Goal: Find specific page/section: Find specific page/section

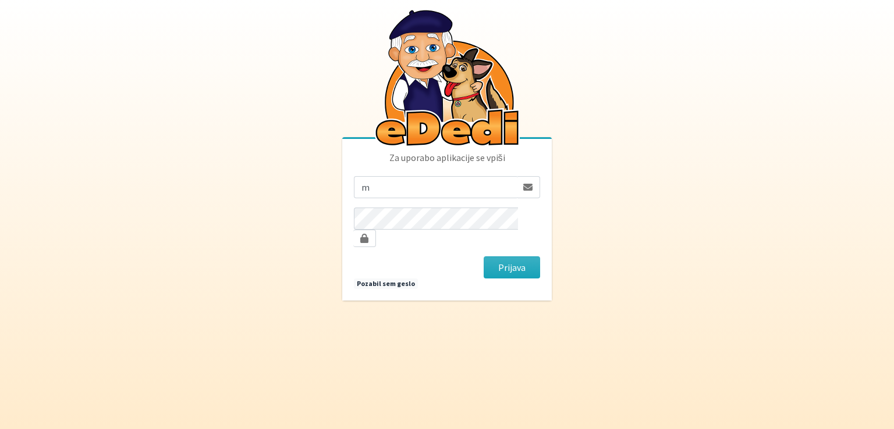
type input "[EMAIL_ADDRESS][DOMAIN_NAME]"
click at [483, 257] on button "Prijava" at bounding box center [511, 268] width 56 height 22
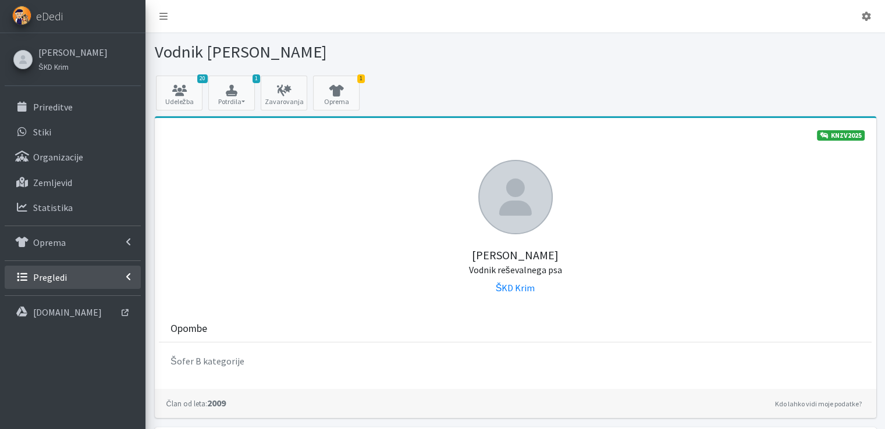
click at [49, 278] on p "Pregledi" at bounding box center [50, 278] width 34 height 12
click at [46, 300] on p "Vodniki" at bounding box center [47, 303] width 29 height 12
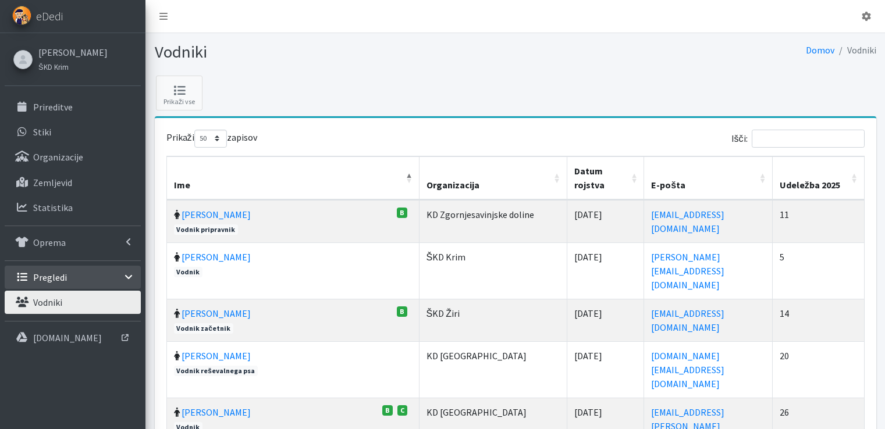
select select "50"
click at [802, 136] on input "Išči:" at bounding box center [808, 139] width 113 height 18
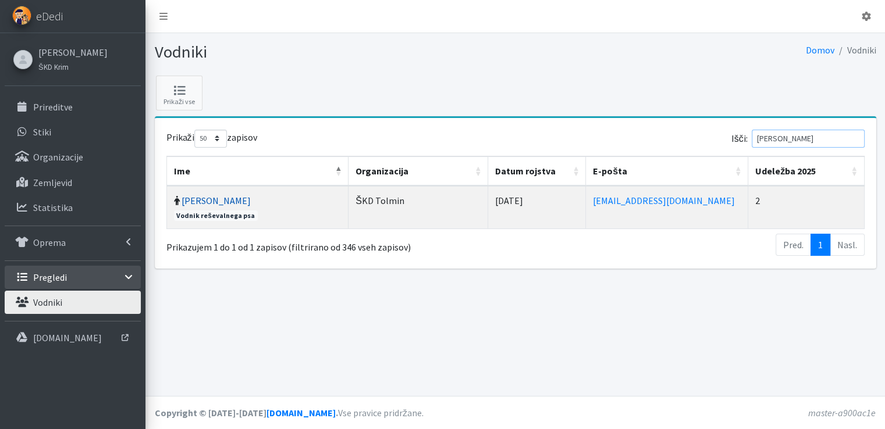
type input "danilo"
click at [208, 200] on link "Danilo Pavšič" at bounding box center [216, 201] width 69 height 12
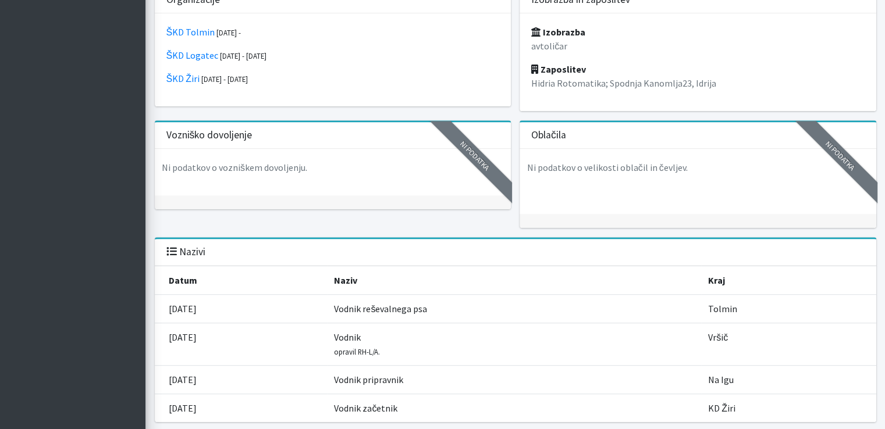
scroll to position [698, 0]
